Goal: Find specific page/section: Find specific page/section

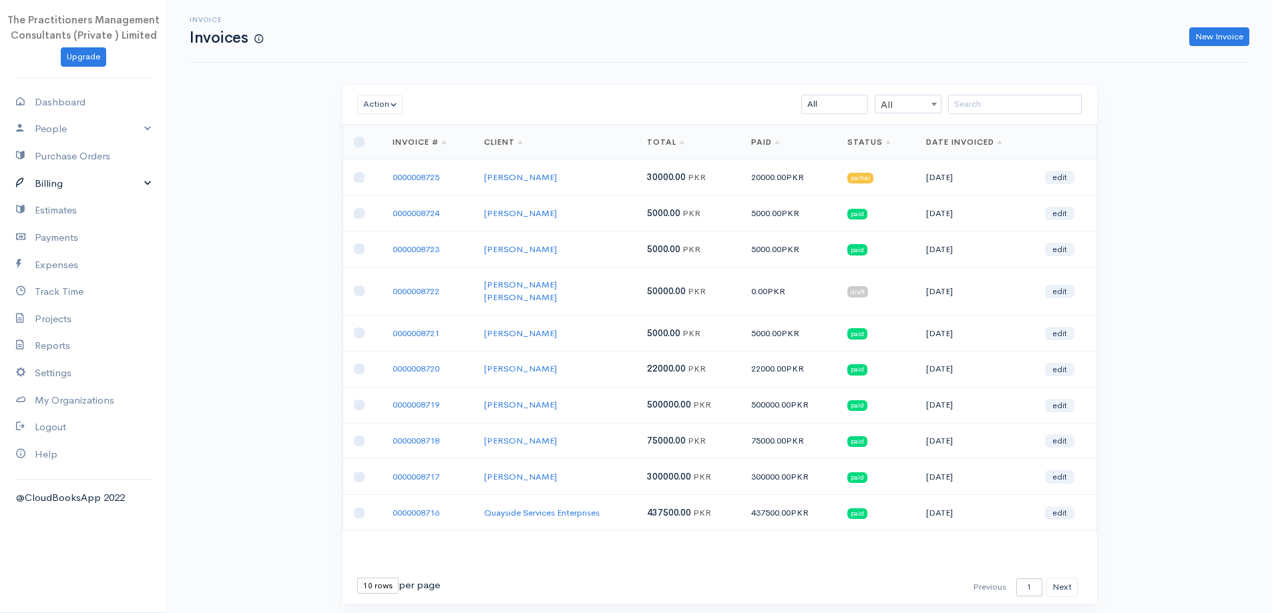
click at [109, 179] on link "Billing" at bounding box center [83, 183] width 167 height 27
click at [62, 212] on link "Invoice" at bounding box center [83, 209] width 167 height 24
click at [364, 571] on div "First Previous 1 2 3 4 5 6 7 8 9 10 11 12 13 14 15 16 17 18 19 20 21 22 23 24 2…" at bounding box center [719, 587] width 754 height 33
click at [364, 578] on select "10 rows 25 rows 50 rows" at bounding box center [377, 586] width 41 height 16
click at [370, 578] on select "10 rows 25 rows 50 rows" at bounding box center [377, 586] width 41 height 16
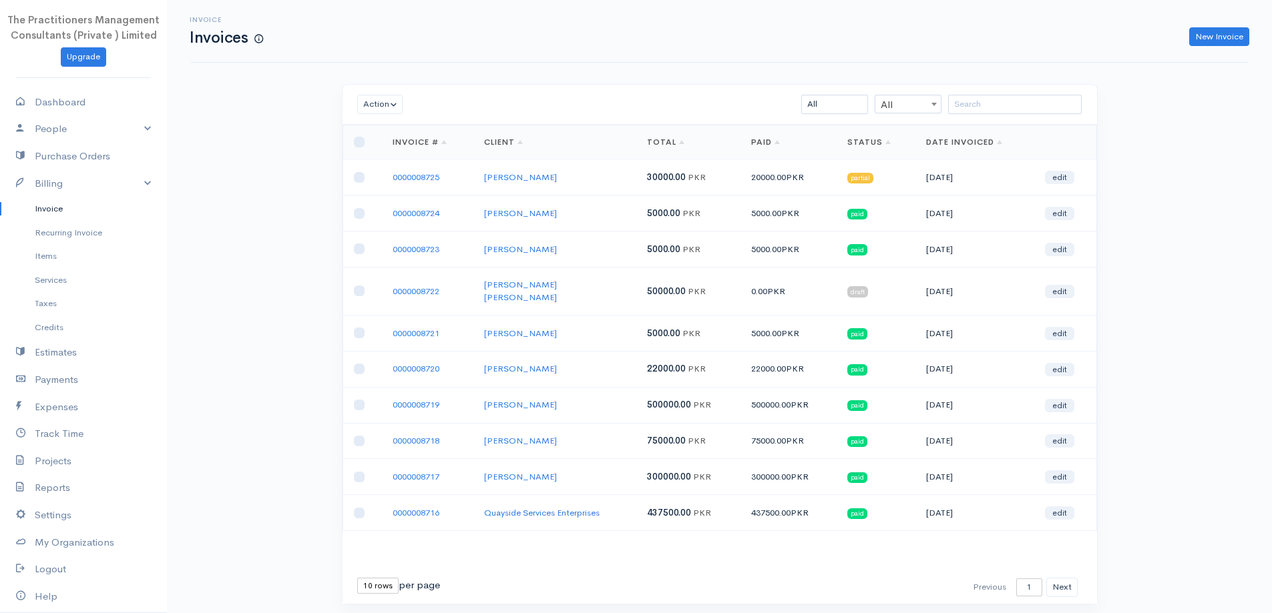
click at [371, 571] on div "First Previous 1 2 3 4 5 6 7 8 9 10 11 12 13 14 15 16 17 18 19 20 21 22 23 24 2…" at bounding box center [719, 587] width 754 height 33
click at [368, 578] on select "10 rows 25 rows 50 rows" at bounding box center [377, 586] width 41 height 16
select select "50"
click at [357, 578] on select "10 rows 25 rows 50 rows" at bounding box center [377, 586] width 41 height 16
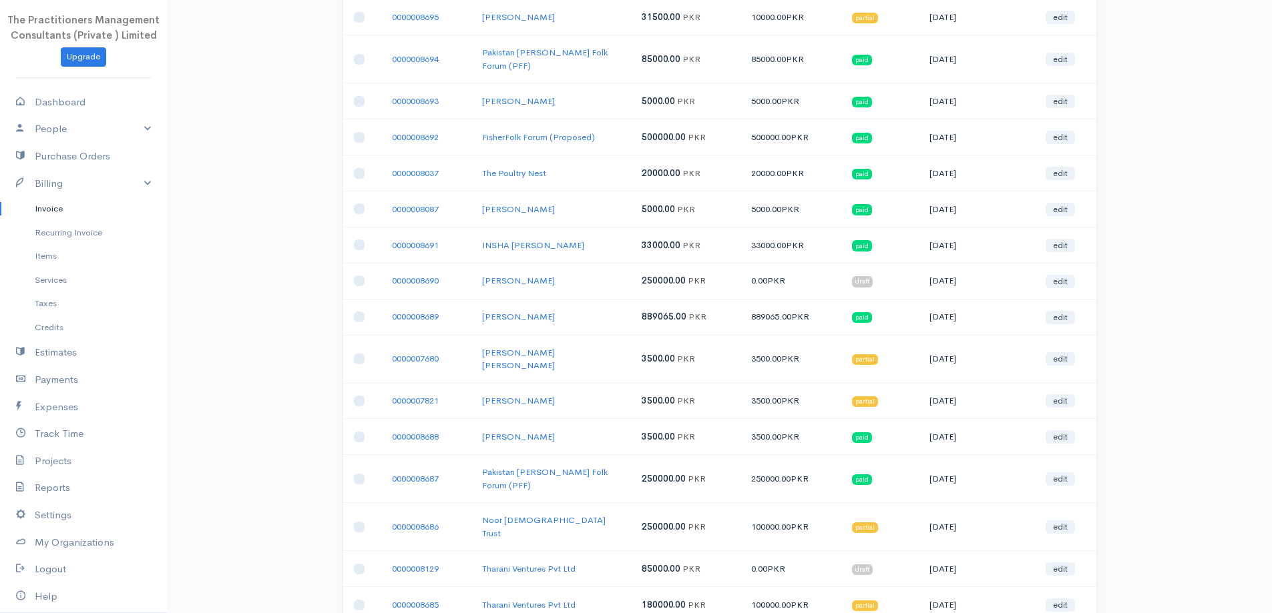
scroll to position [1467, 0]
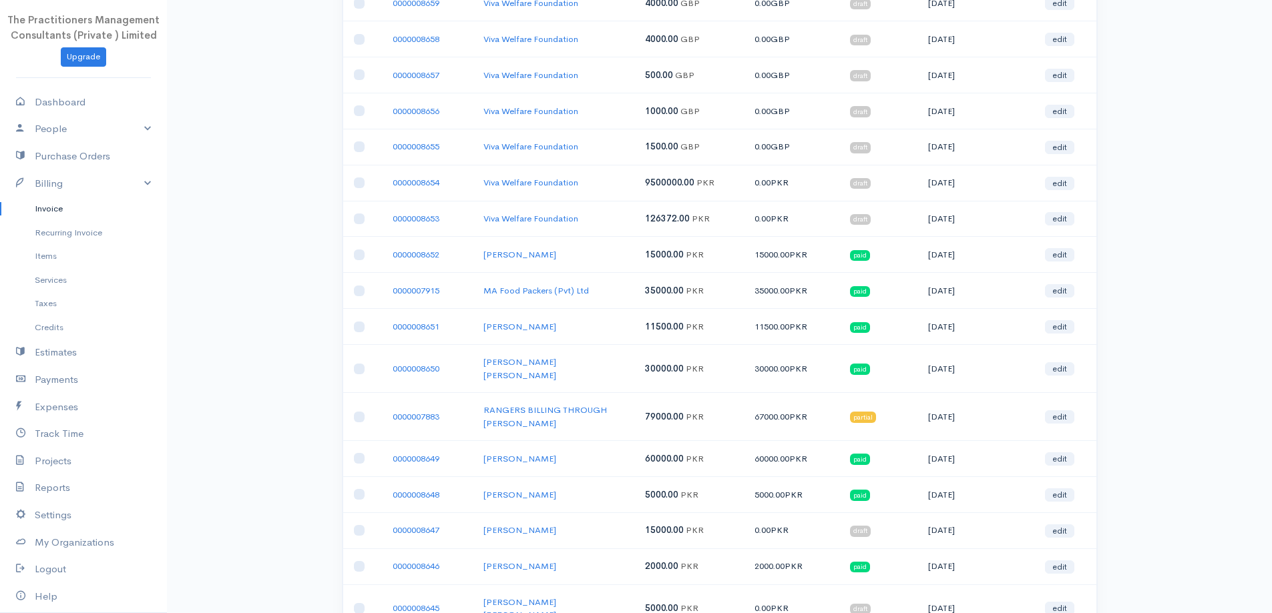
scroll to position [1479, 0]
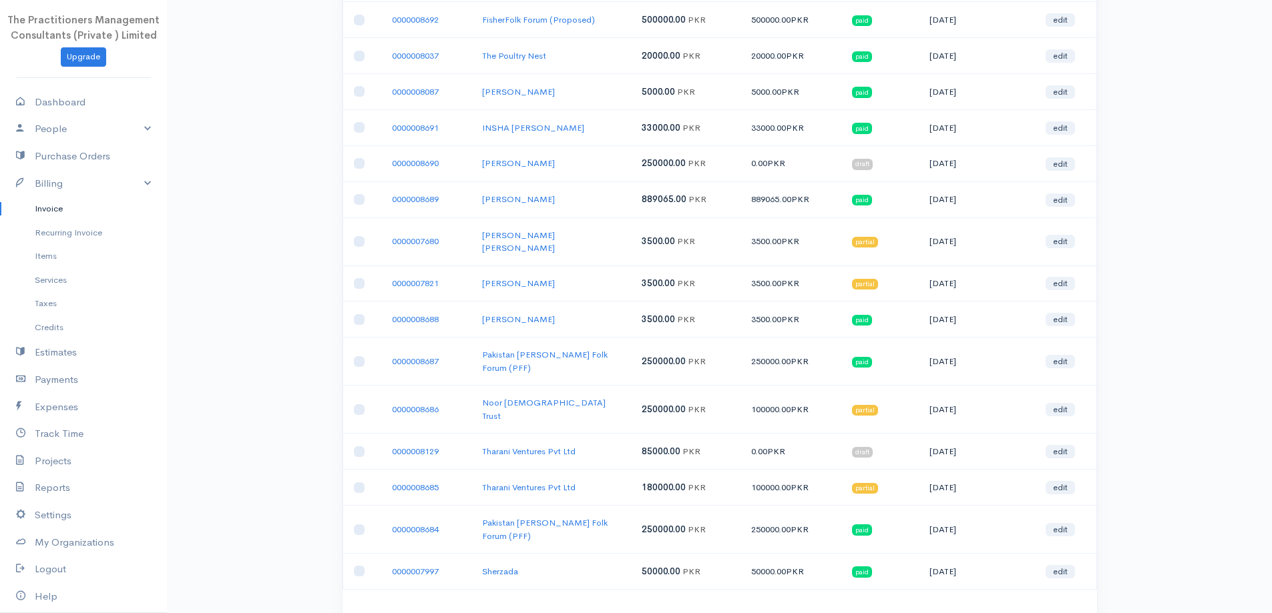
scroll to position [1467, 0]
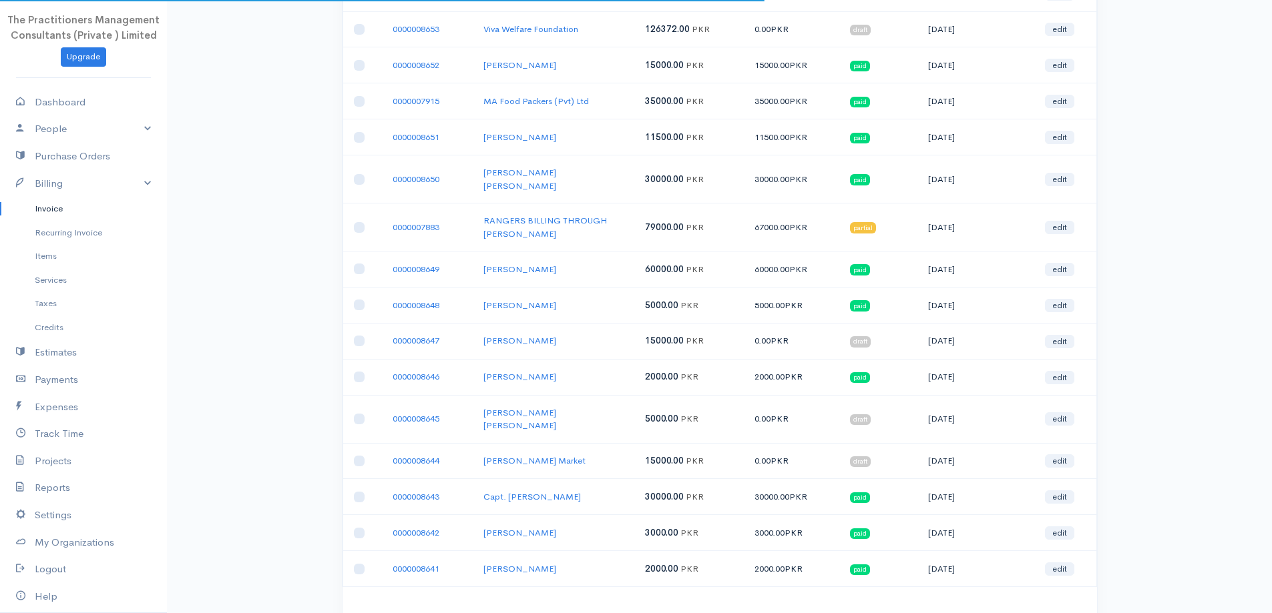
scroll to position [1479, 0]
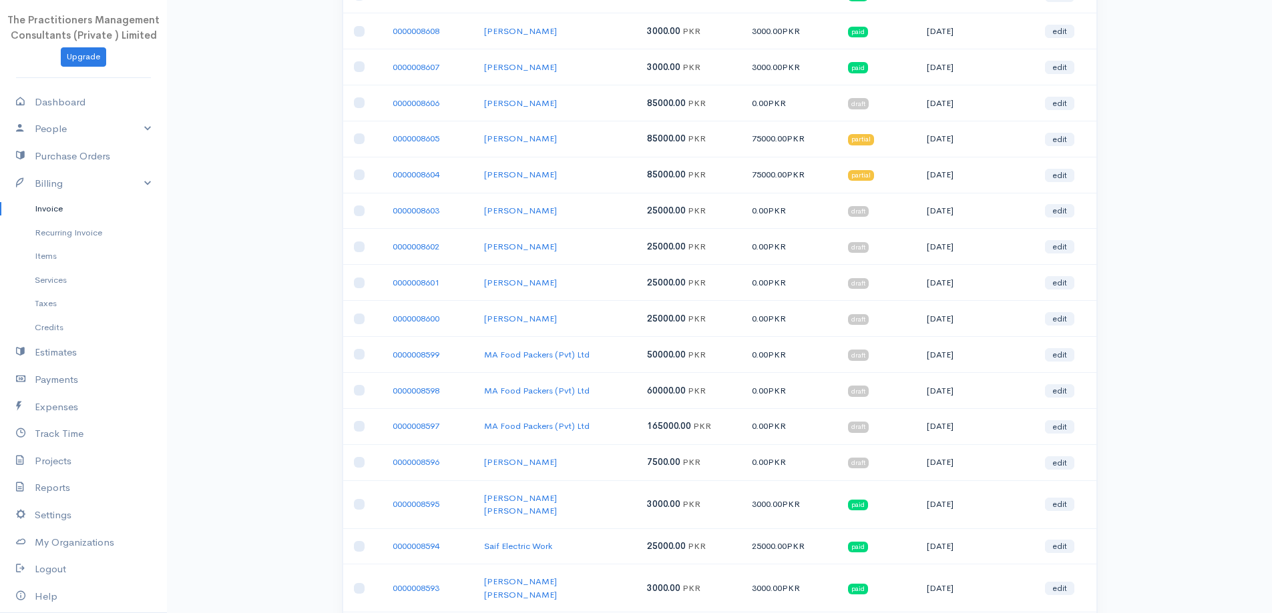
scroll to position [1467, 0]
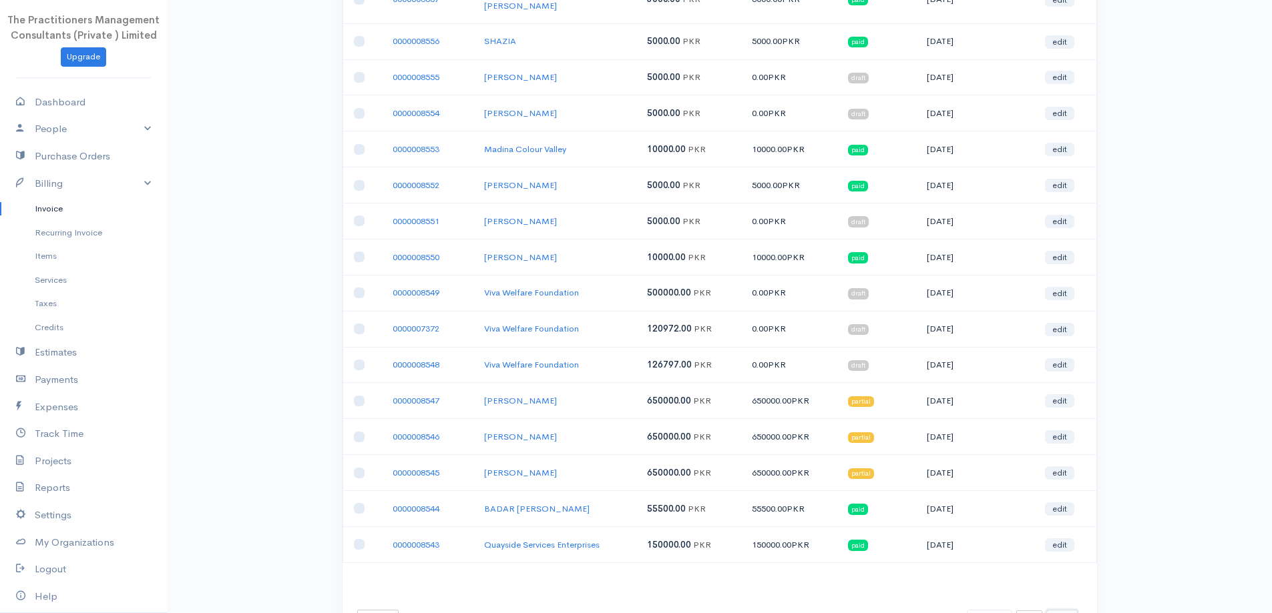
click at [1053, 610] on button "Next" at bounding box center [1061, 619] width 31 height 19
